Goal: Information Seeking & Learning: Learn about a topic

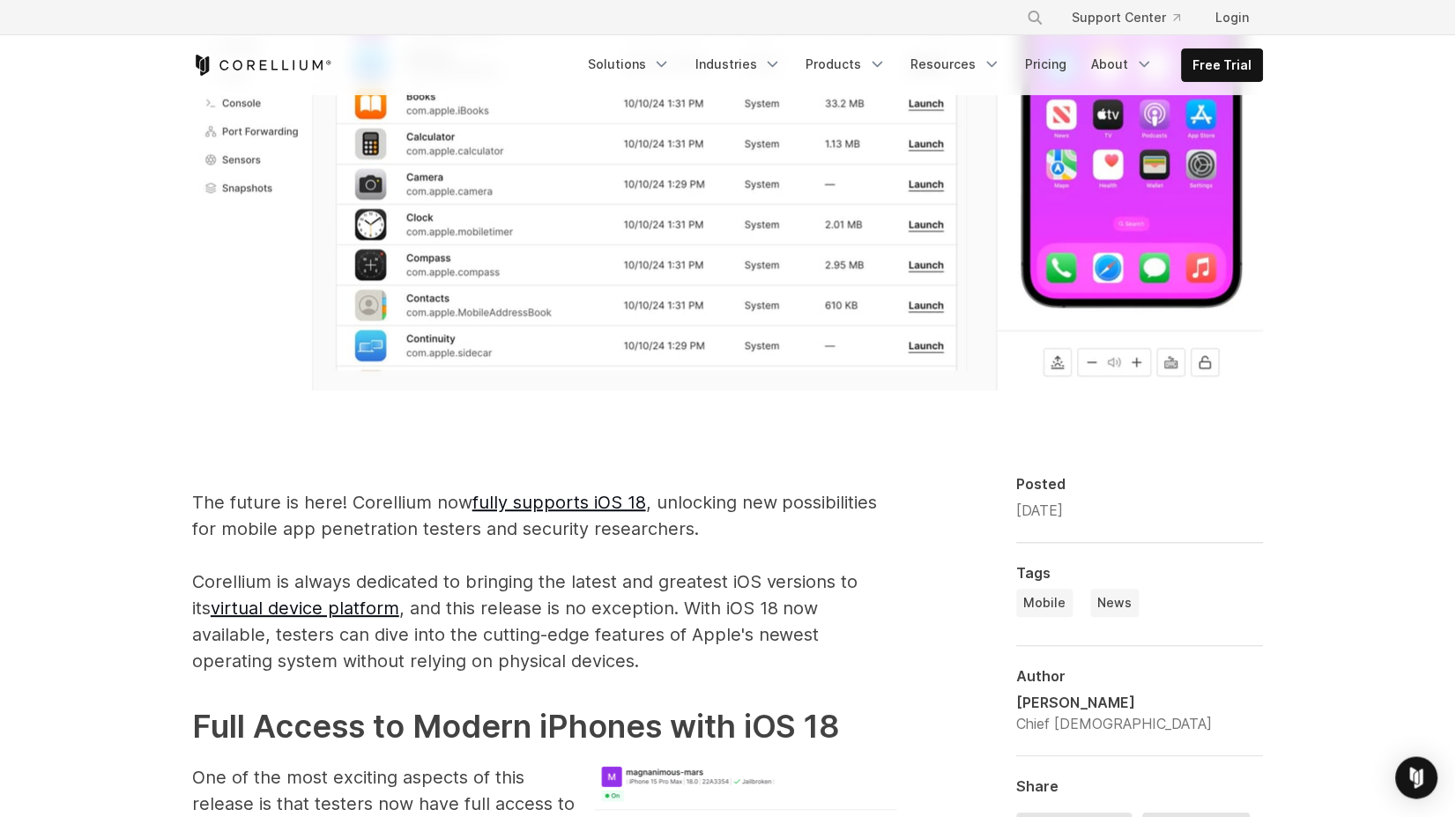
scroll to position [424, 0]
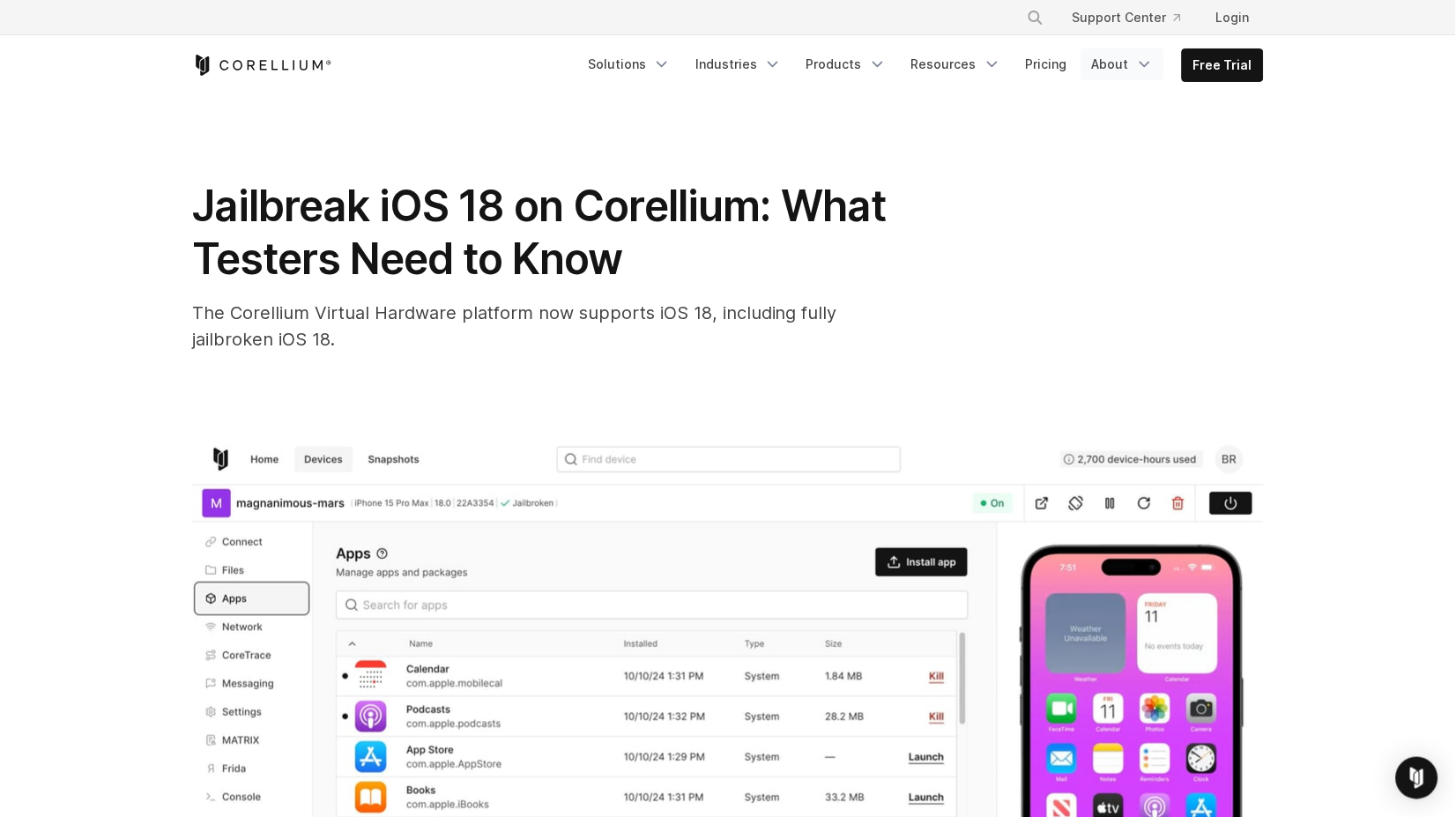
click at [1112, 60] on link "About" at bounding box center [1122, 64] width 83 height 32
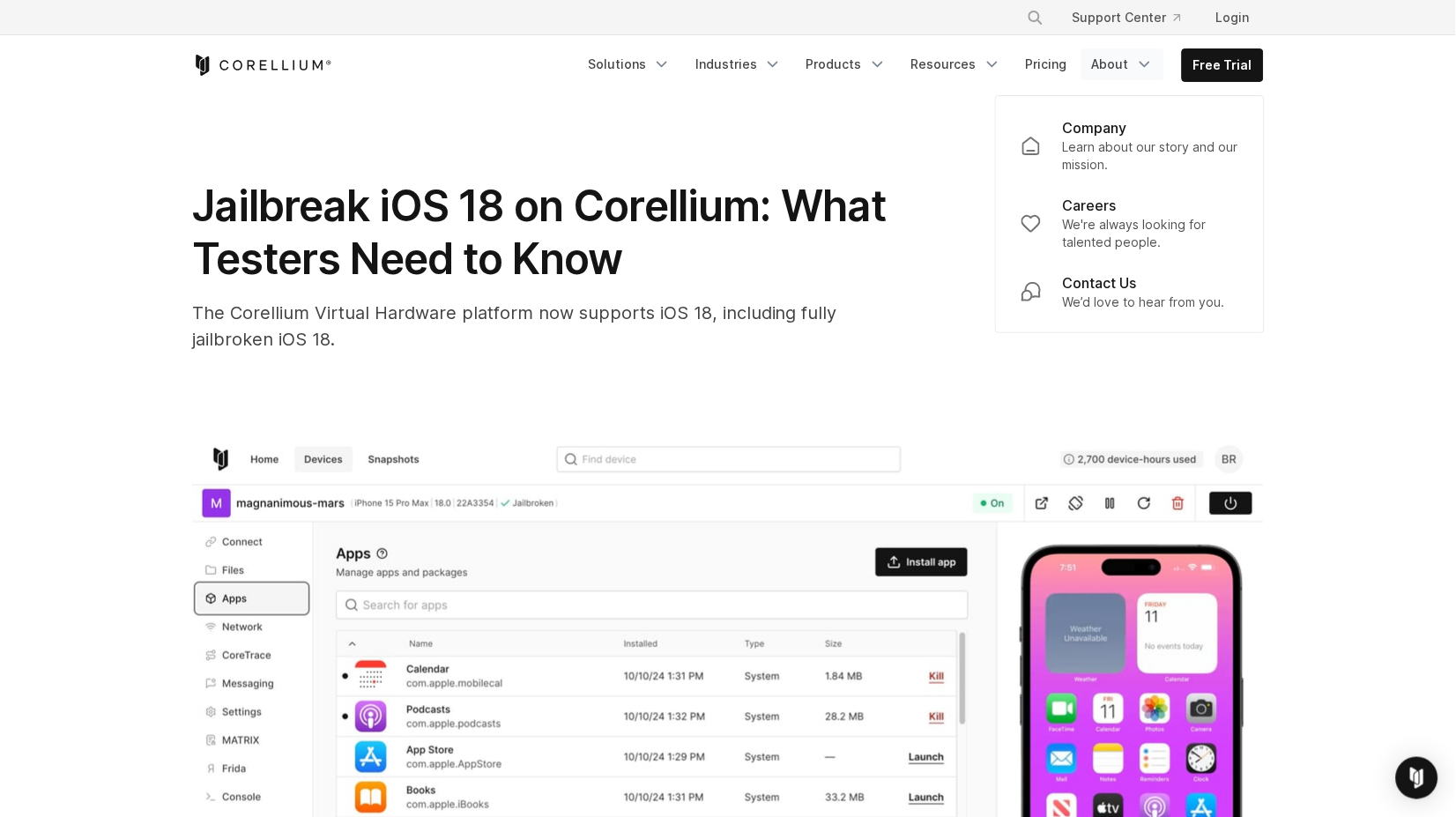
click at [1043, 46] on div "Free Trial Solutions" at bounding box center [728, 64] width 1072 height 59
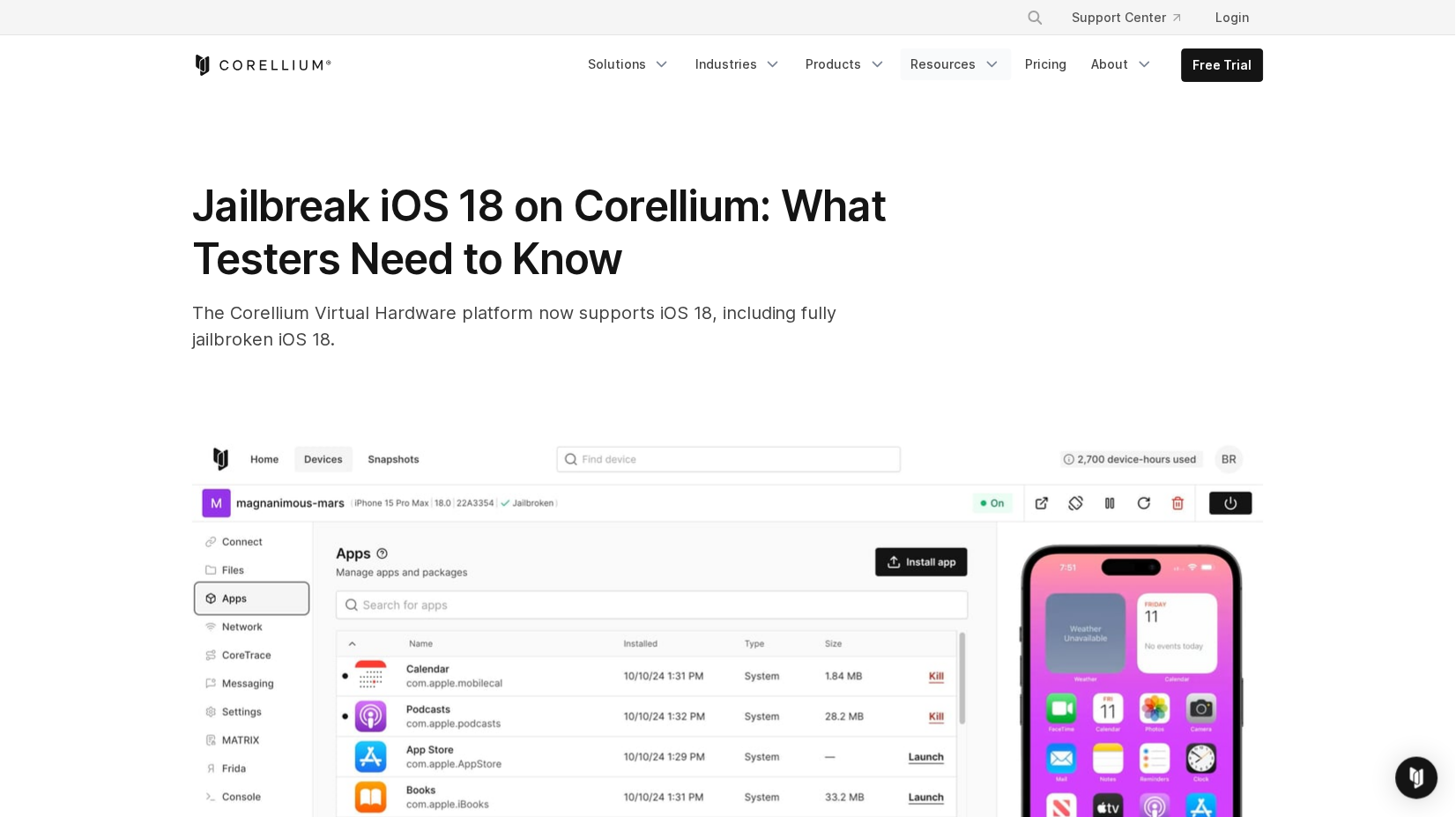
click at [959, 61] on link "Resources" at bounding box center [956, 64] width 111 height 32
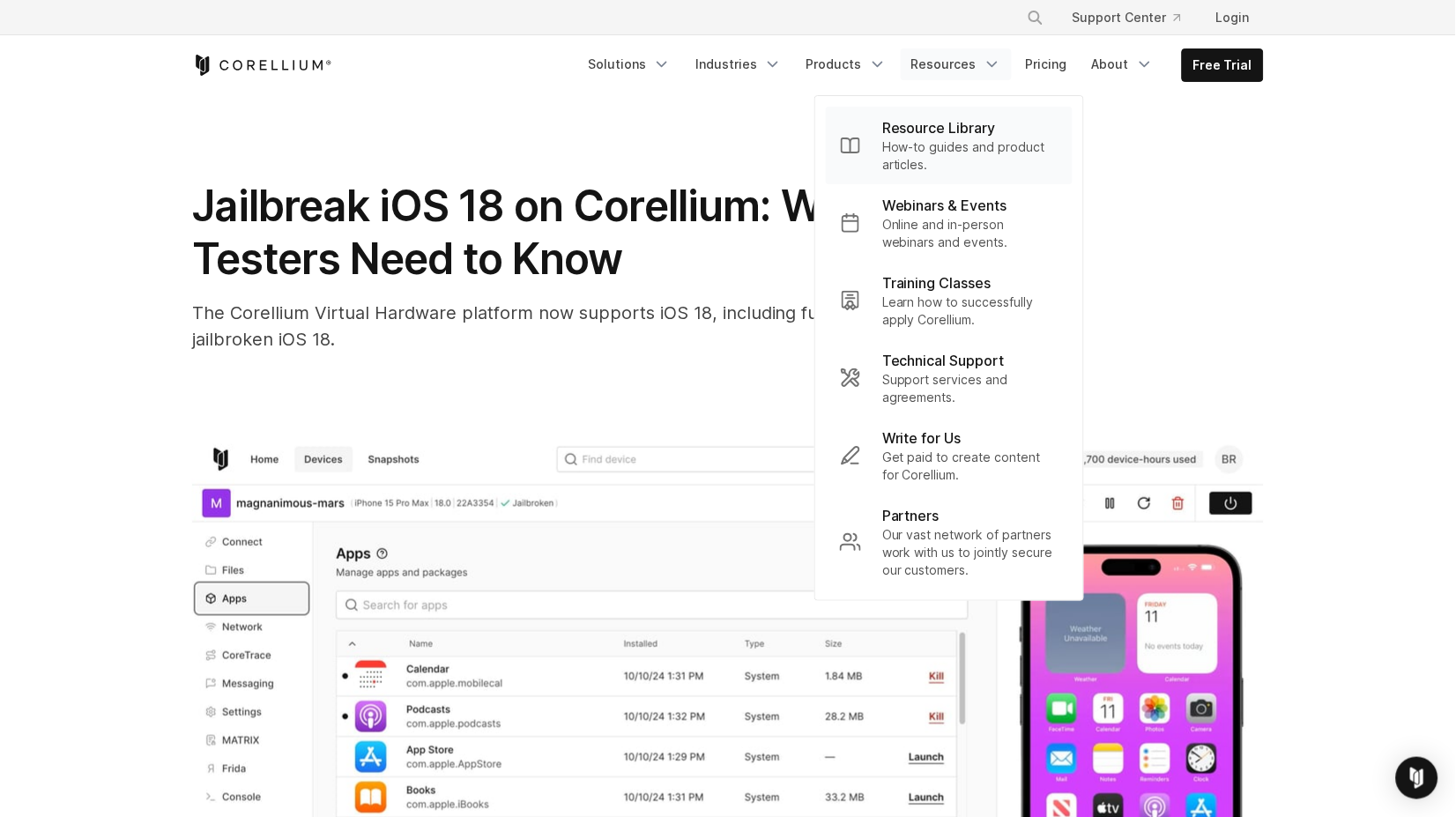
click at [930, 145] on p "How-to guides and product articles." at bounding box center [969, 156] width 177 height 35
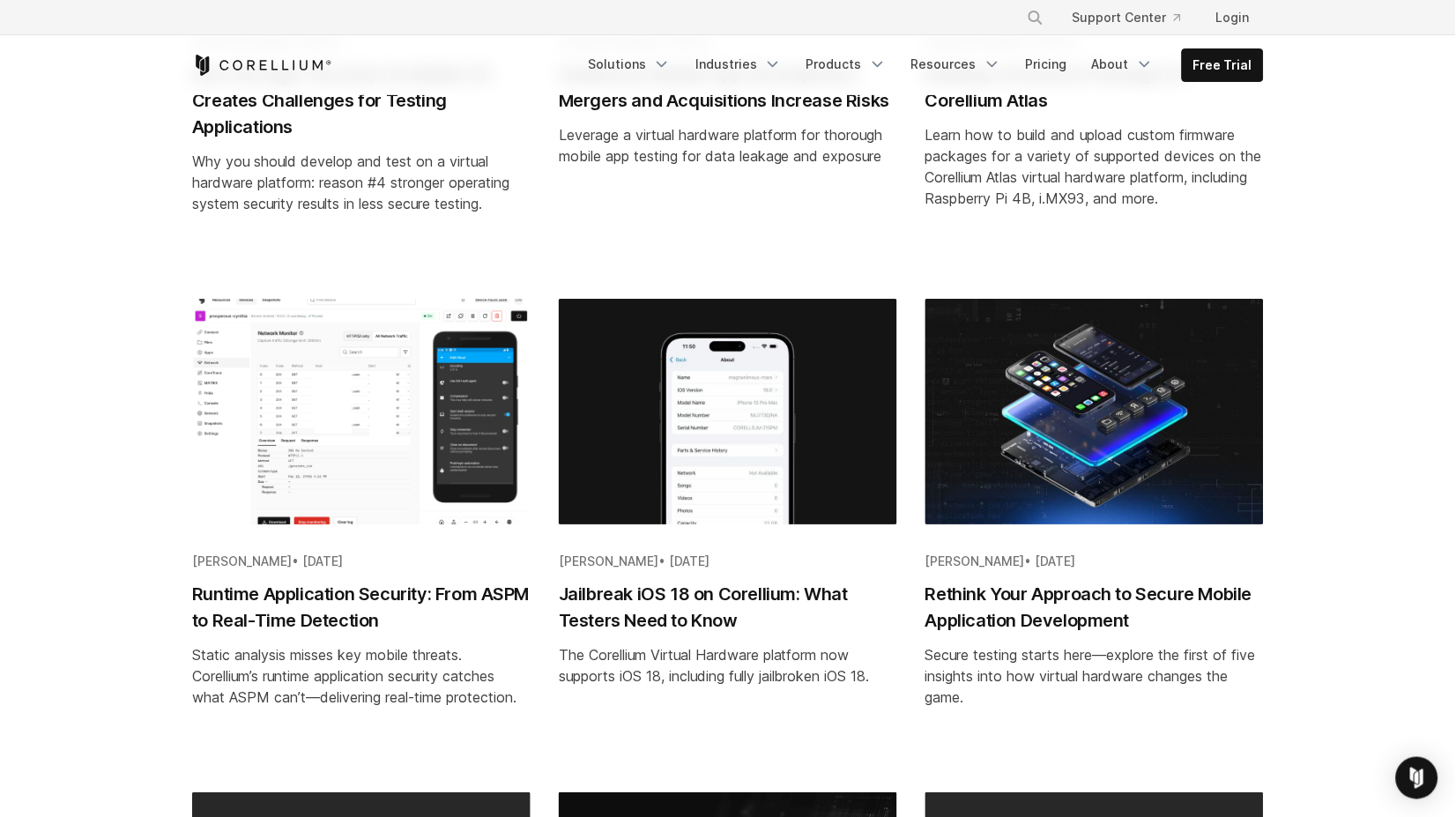
scroll to position [1237, 0]
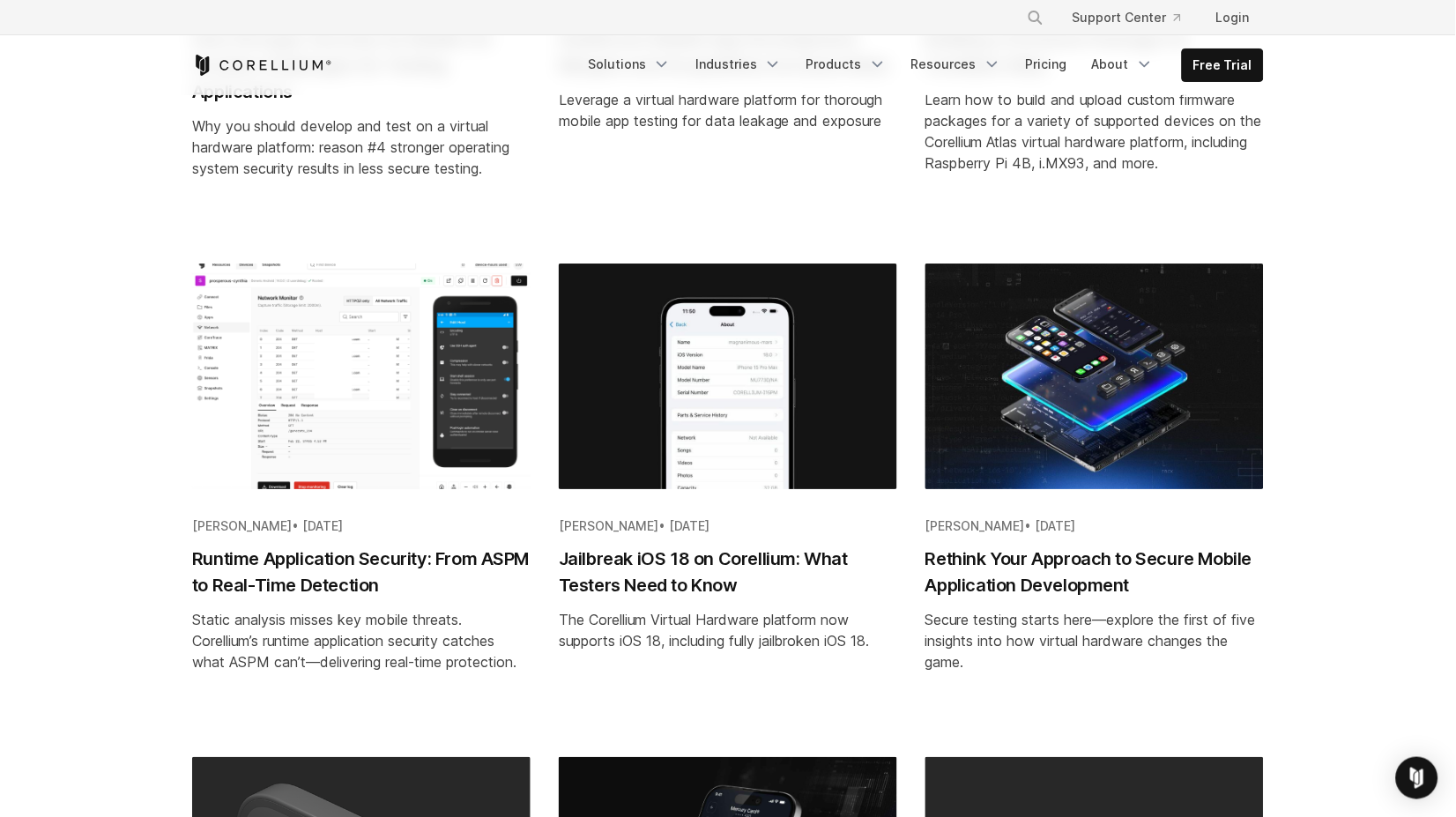
click at [677, 547] on h2 "Jailbreak iOS 18 on Corellium: What Testers Need to Know" at bounding box center [728, 571] width 338 height 53
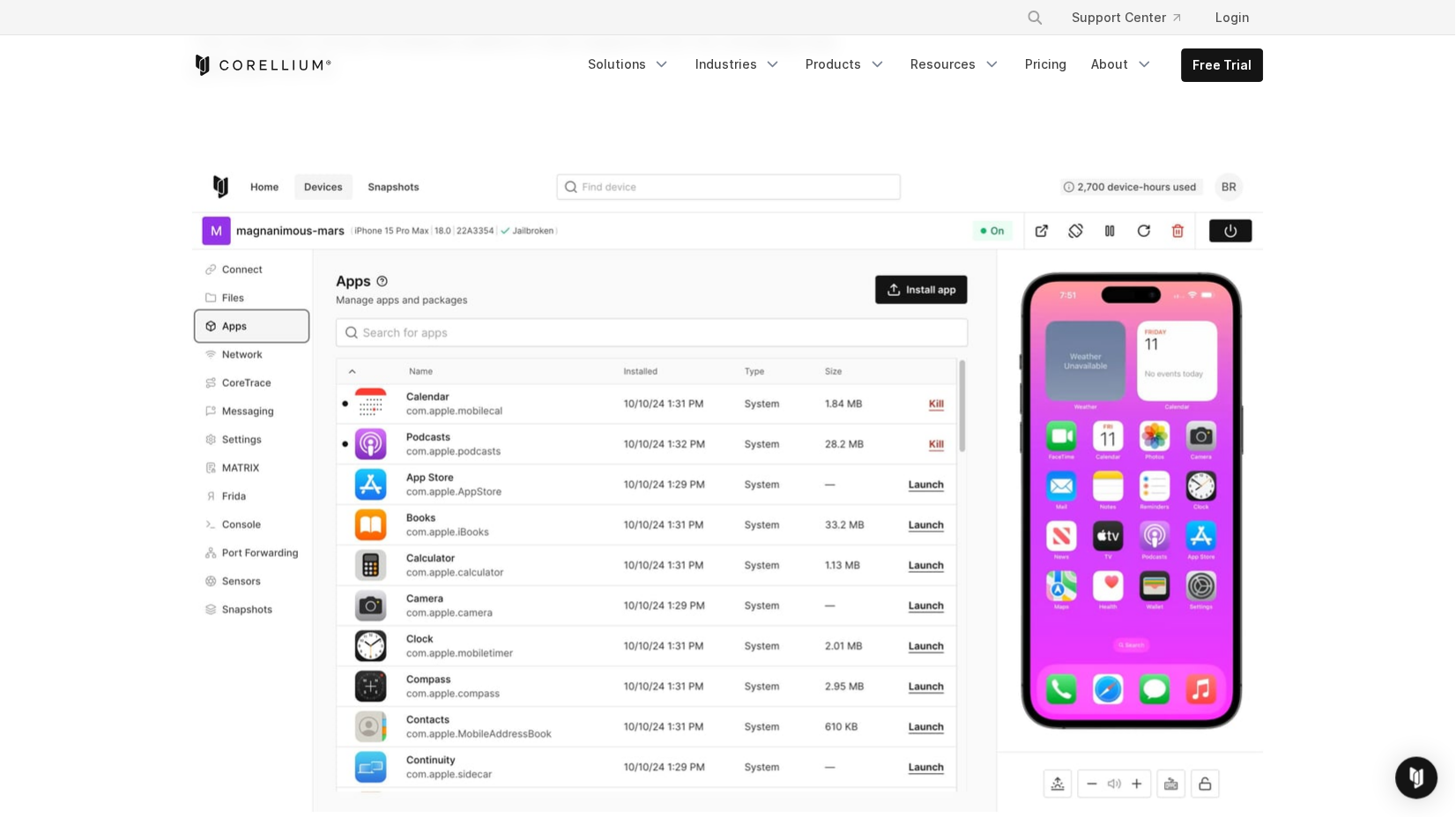
scroll to position [322, 0]
